Goal: Information Seeking & Learning: Find specific fact

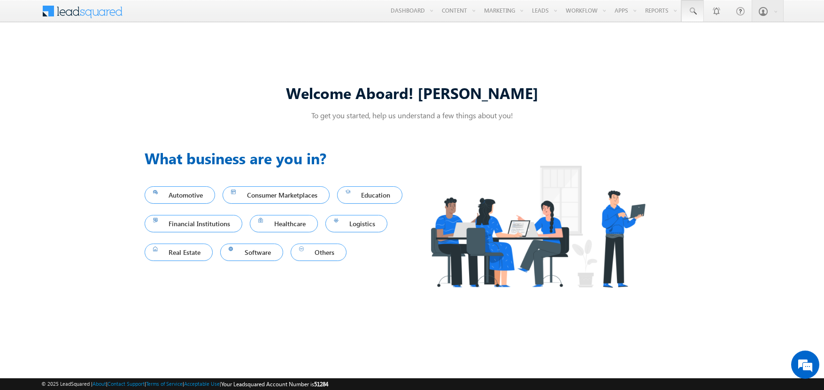
click at [692, 11] on span at bounding box center [692, 11] width 9 height 9
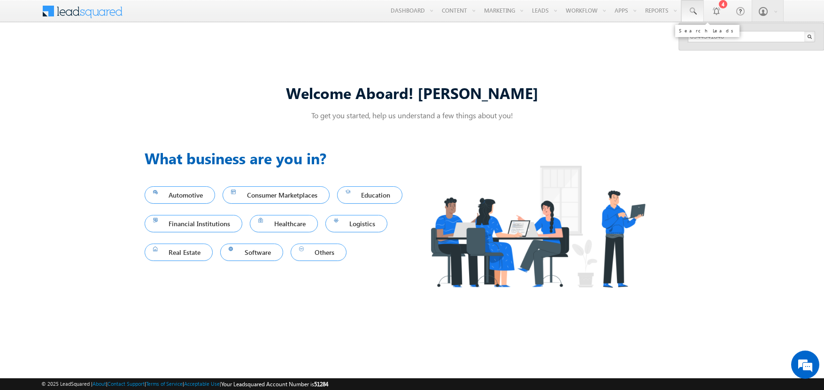
type input "8944541840"
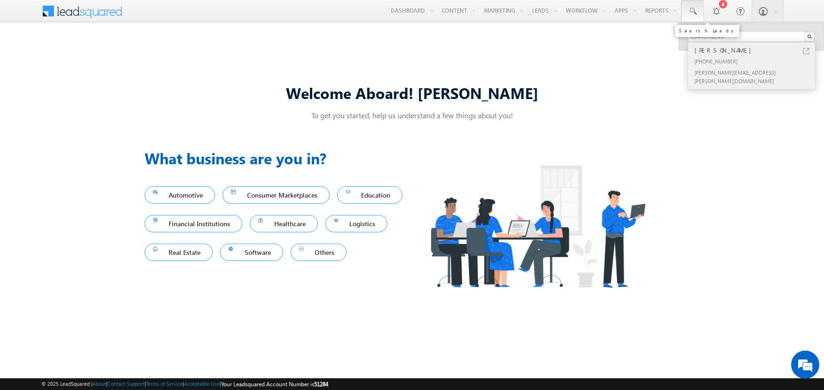
click at [755, 50] on div "Meghnad Denesik" at bounding box center [755, 50] width 126 height 10
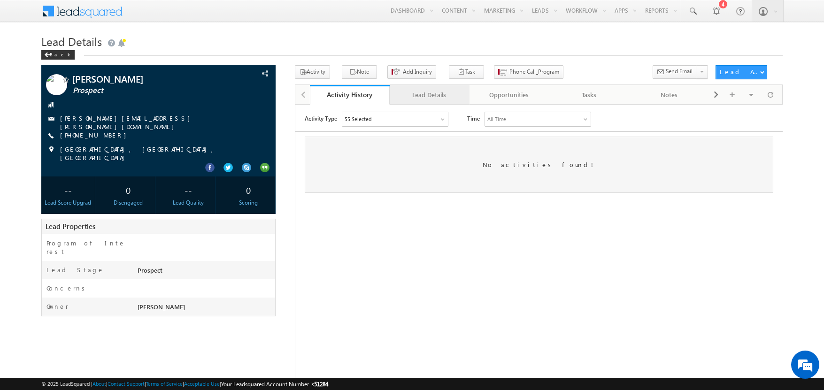
click at [429, 95] on div "Lead Details" at bounding box center [429, 94] width 64 height 11
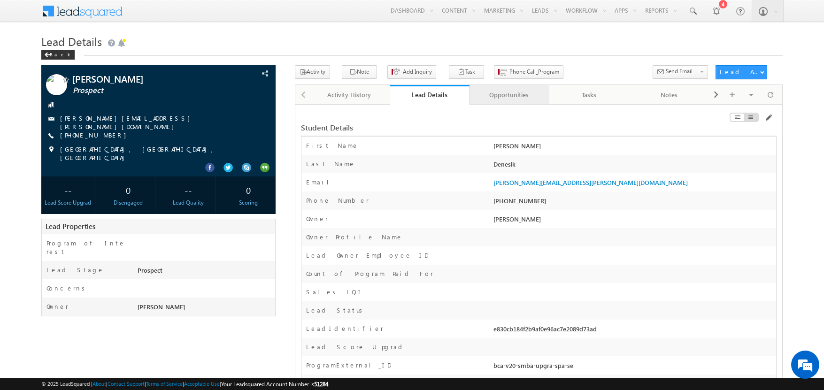
click at [509, 95] on div "Opportunities" at bounding box center [509, 94] width 64 height 11
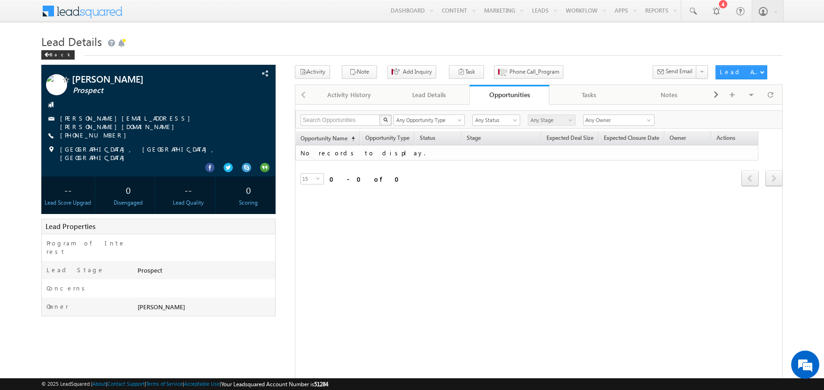
click at [88, 10] on span at bounding box center [88, 10] width 68 height 16
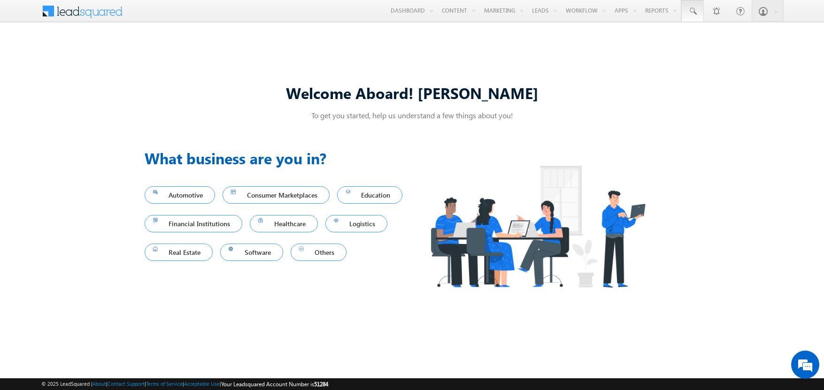
click at [692, 11] on span at bounding box center [692, 11] width 9 height 9
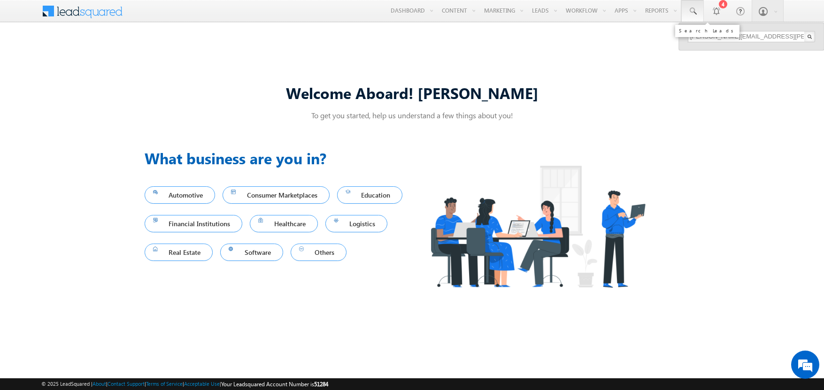
type input "sudheer.setty+1P@upgrad.com"
